Goal: Information Seeking & Learning: Learn about a topic

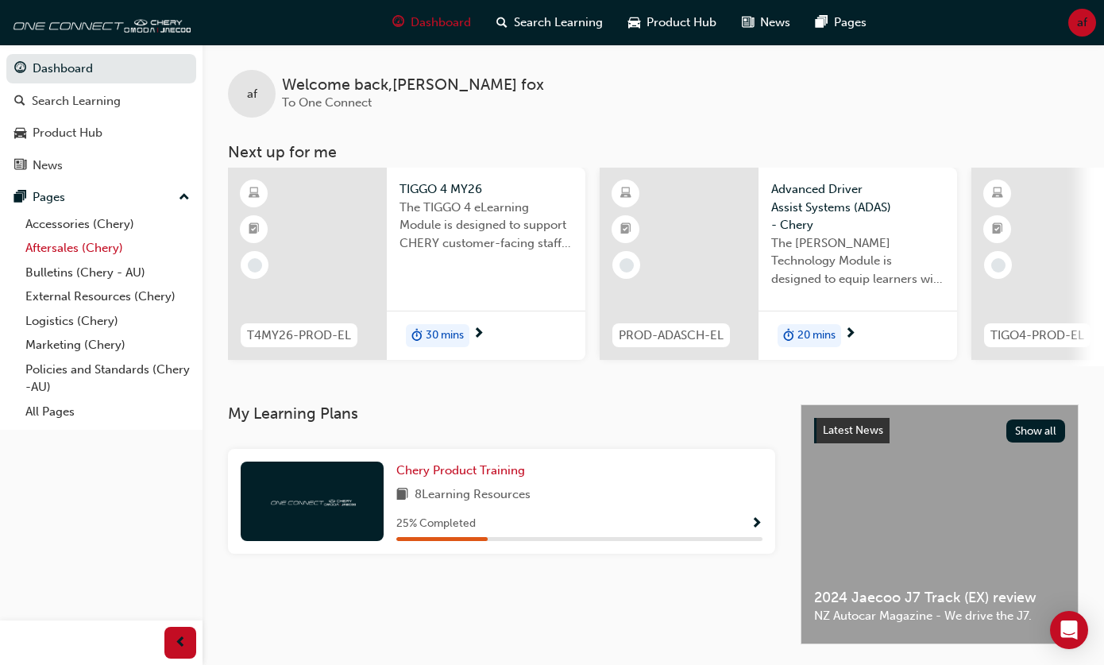
click at [77, 251] on link "Aftersales (Chery)" at bounding box center [107, 248] width 177 height 25
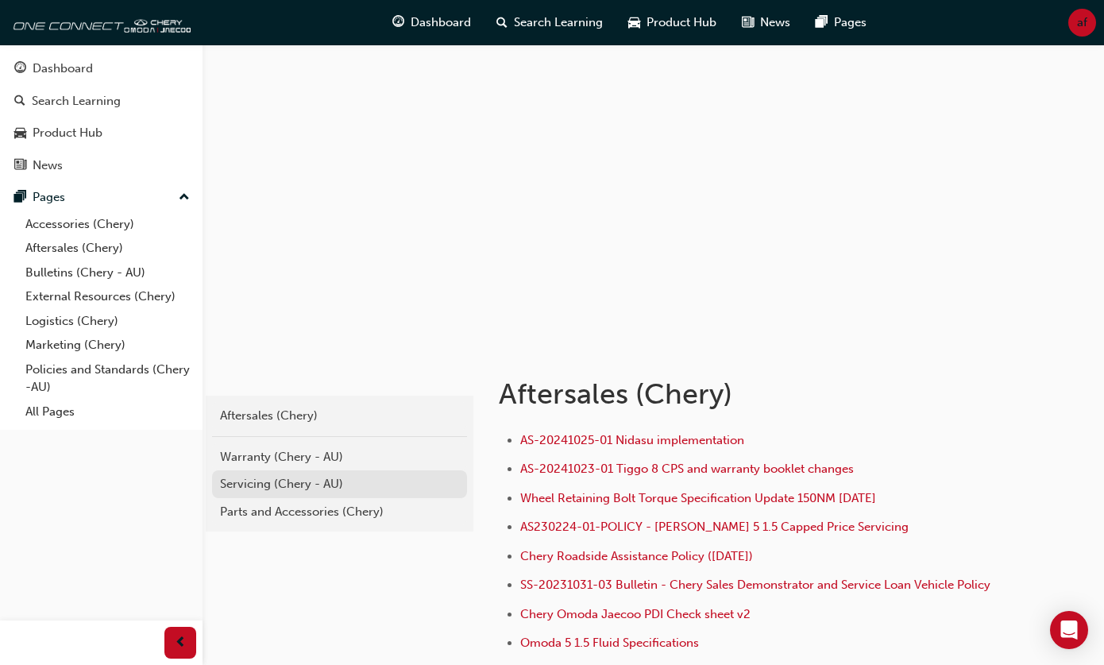
click at [288, 481] on div "Servicing (Chery - AU)" at bounding box center [339, 484] width 239 height 18
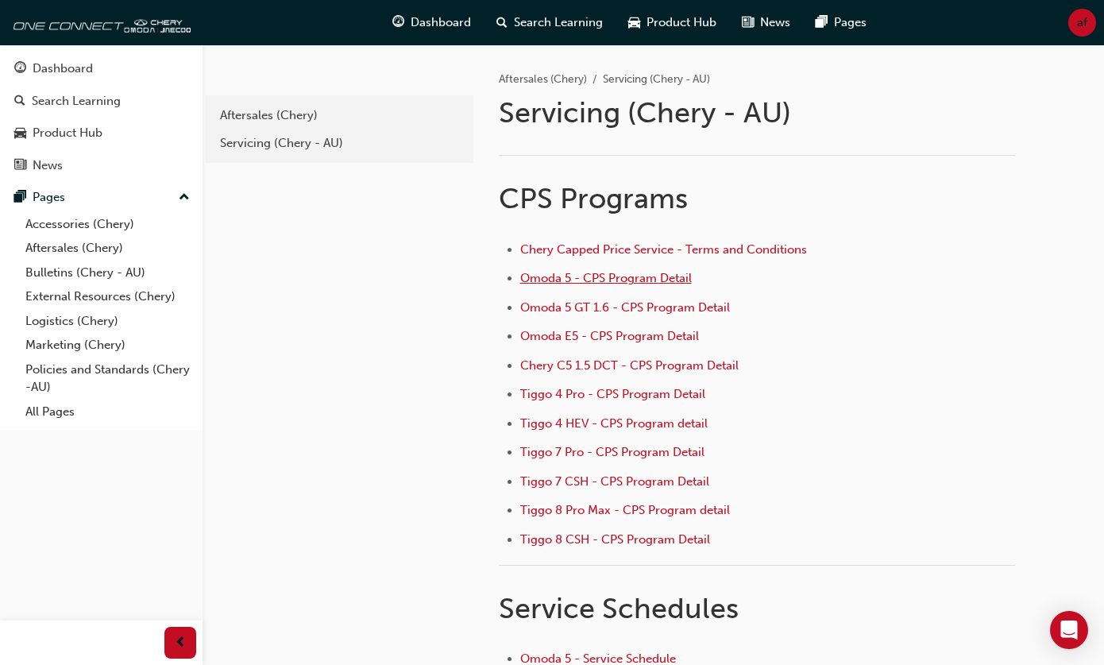
click at [560, 282] on span "Omoda 5 - CPS Program Detail" at bounding box center [606, 278] width 172 height 14
click at [558, 511] on span "Tiggo 8 Pro Max - CPS Program detail" at bounding box center [625, 510] width 210 height 14
